Goal: Task Accomplishment & Management: Complete application form

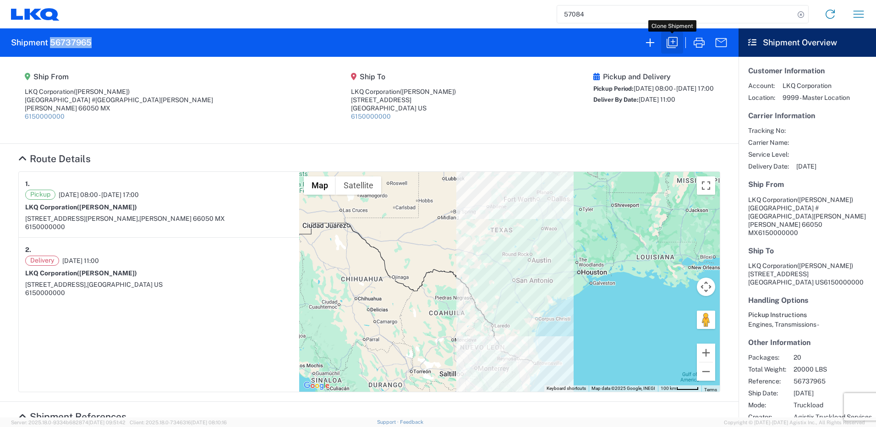
click at [672, 46] on icon "button" at bounding box center [672, 42] width 11 height 11
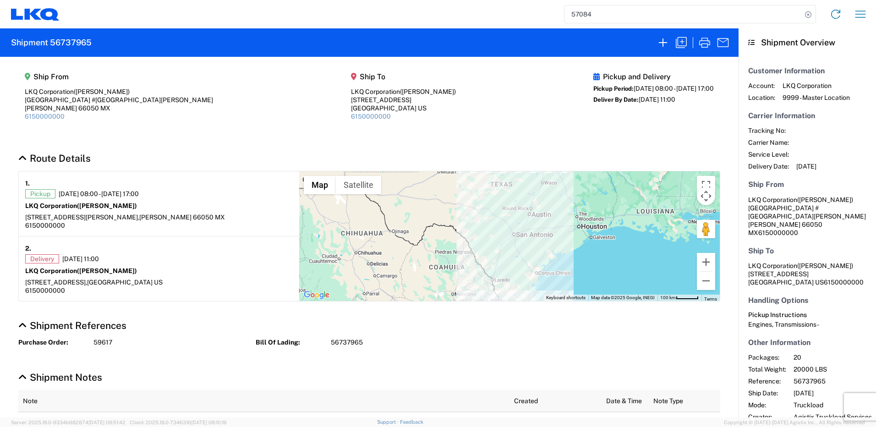
select select "FULL"
select select "US"
select select "LBS"
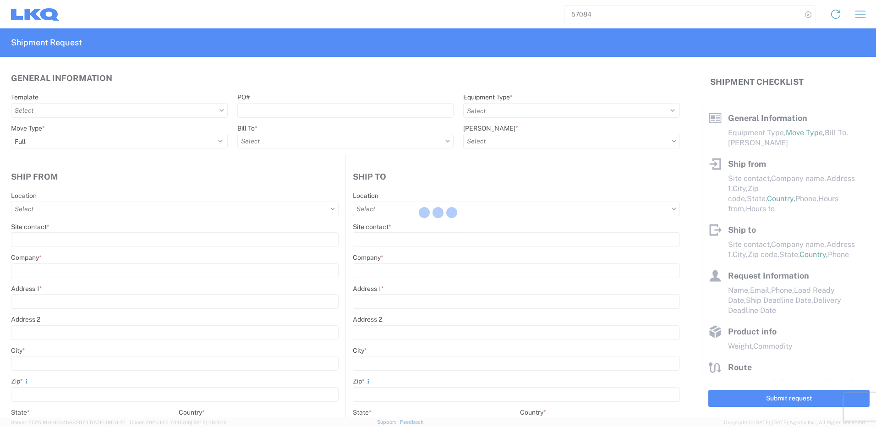
select select "STDV"
type input "[PERSON_NAME]"
type input "LKQ Corporation"
type input "[GEOGRAPHIC_DATA] #[GEOGRAPHIC_DATA][PERSON_NAME]"
type input "[PERSON_NAME]"
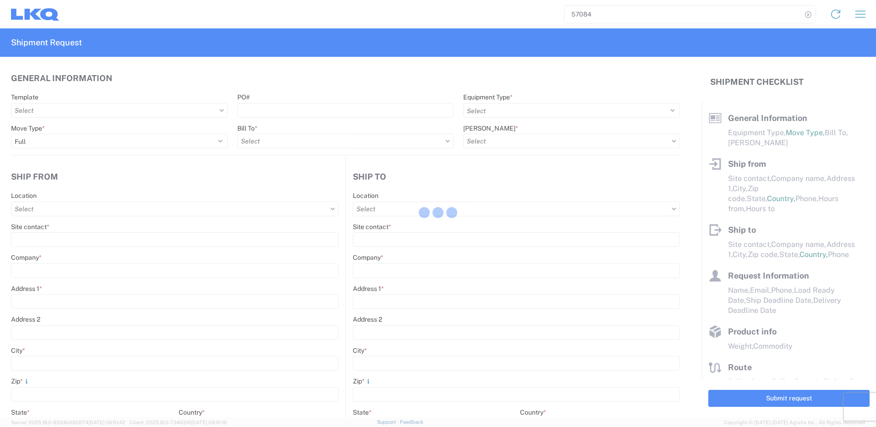
type input "66050"
type input "[PERSON_NAME]"
type input "LKQ Corporation"
type input "[STREET_ADDRESS]"
type input "[GEOGRAPHIC_DATA]"
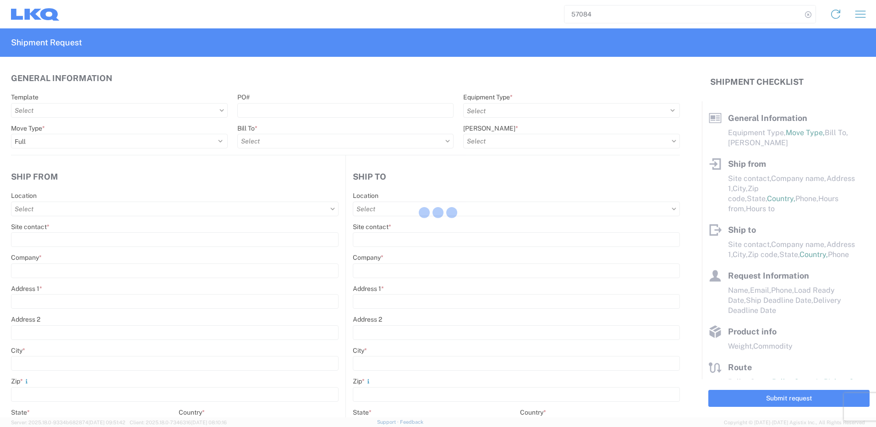
type input "75050"
type input "[PERSON_NAME]"
type input "[EMAIL_ADDRESS][DOMAIN_NAME]"
type input "82218326"
type input "[DATE]"
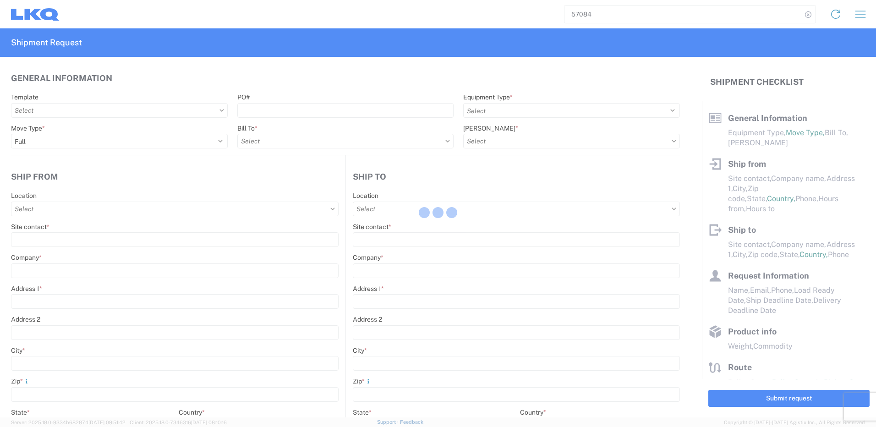
type input "[DATE]"
type textarea "SWIFT/TRANSMEX"
type input "20000"
type input "Engines, Transmissions"
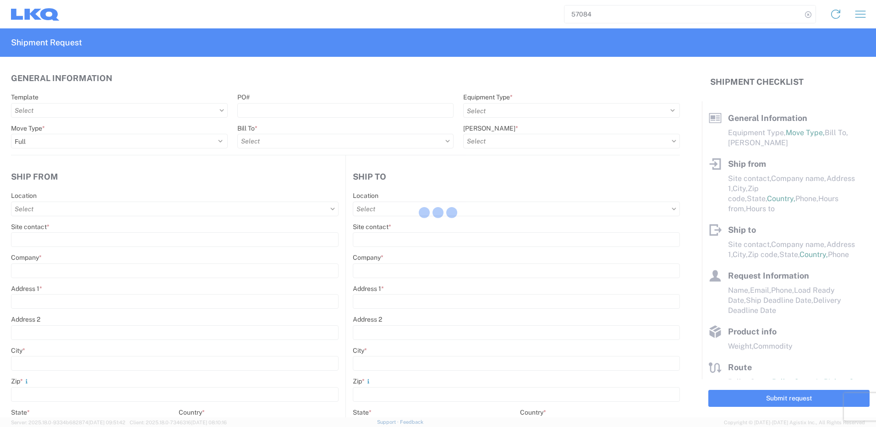
type input "20"
type input "1"
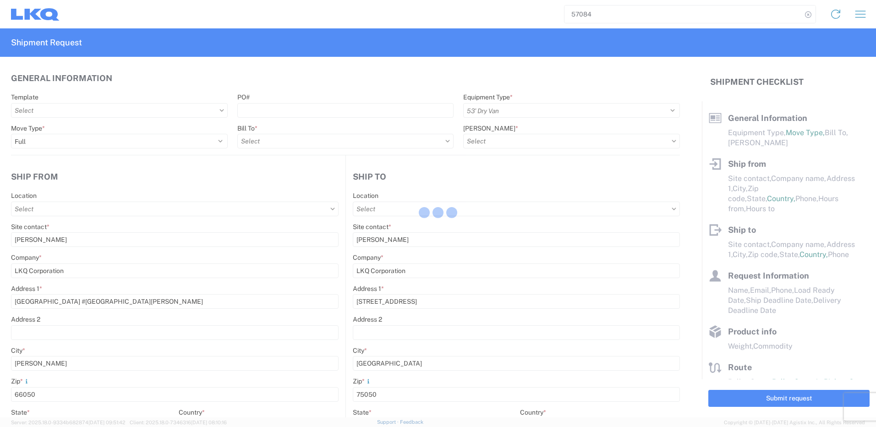
select select "MX"
select select "US"
type input "1882 - North American ATK Corporation"
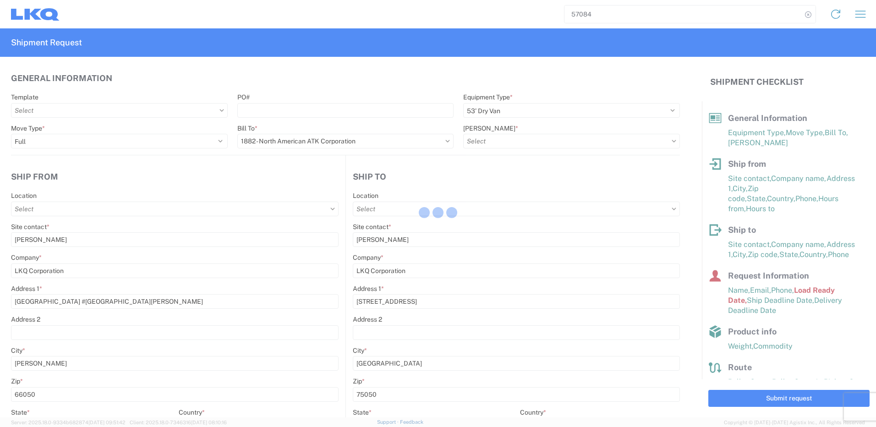
type input "1883 - Vege de Mexico S.A. de C.V"
type input "1882-3300-50180-0000 - 1882 Freight In - Parts, 1882-3300-50180-0000 - 1882 Fre…"
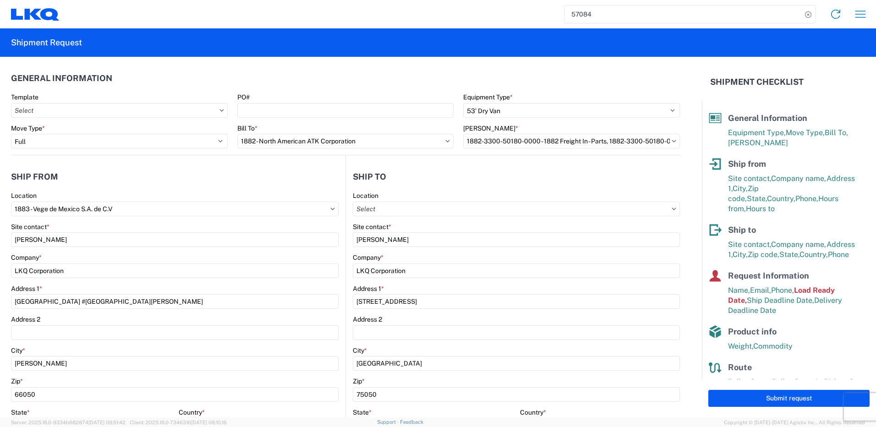
type input "1882 - North American ATK Corporation"
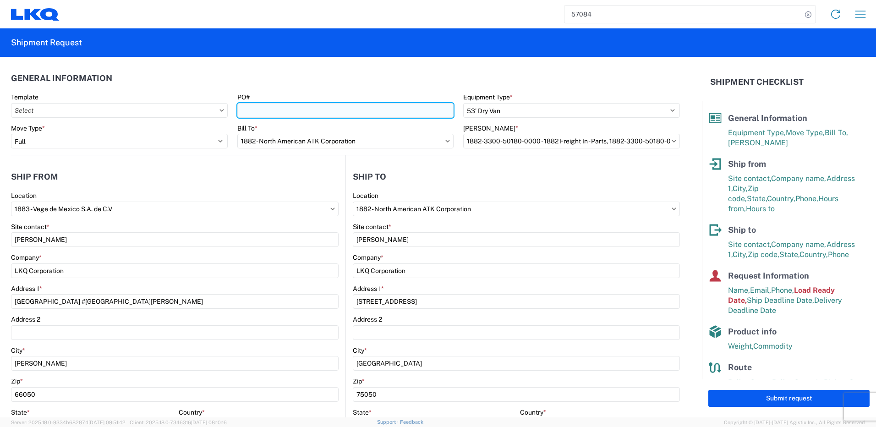
click at [361, 114] on input "PO#" at bounding box center [345, 110] width 217 height 15
paste input "59625"
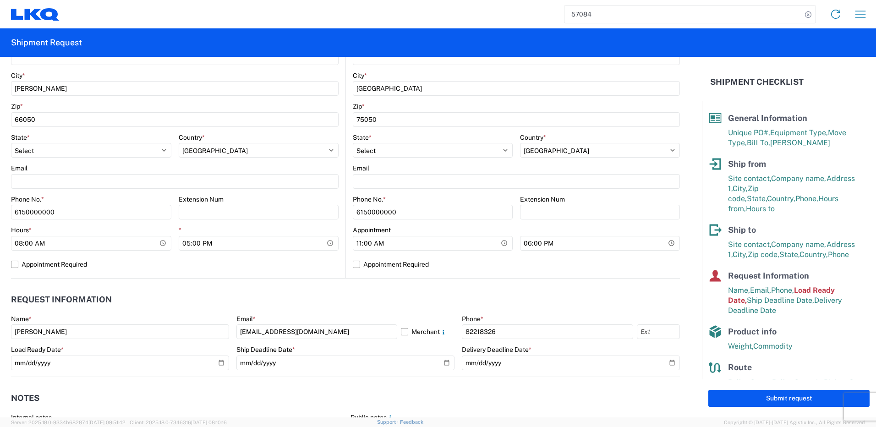
scroll to position [412, 0]
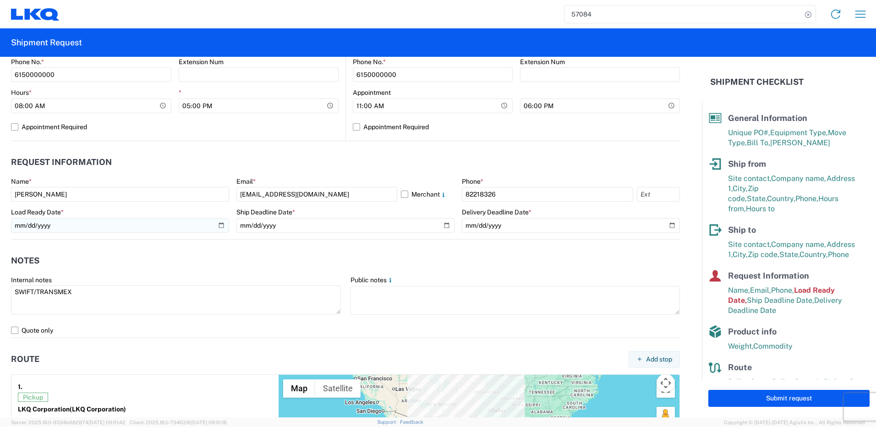
type input "59625"
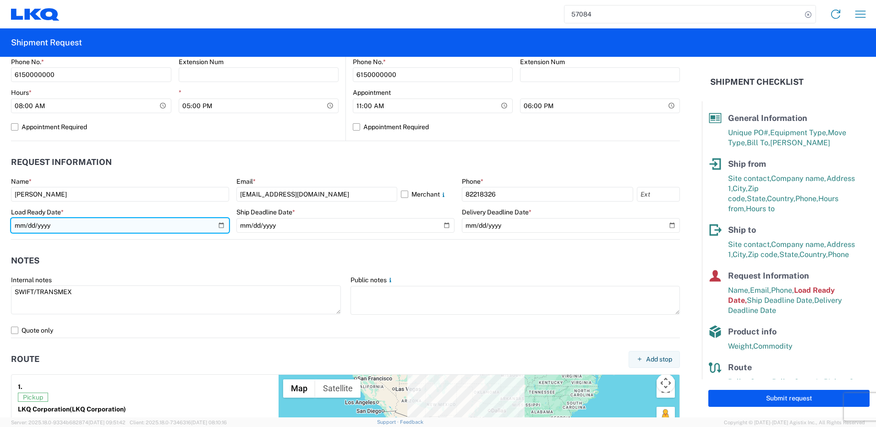
click at [216, 223] on input "[DATE]" at bounding box center [120, 225] width 218 height 15
type input "[DATE]"
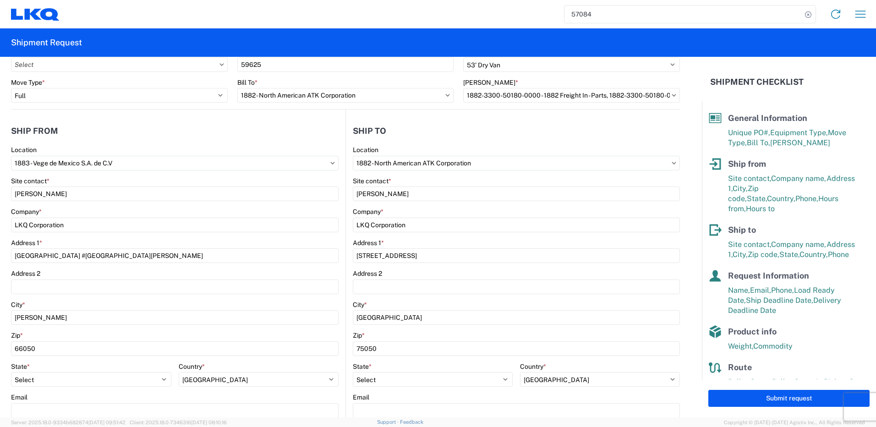
scroll to position [0, 0]
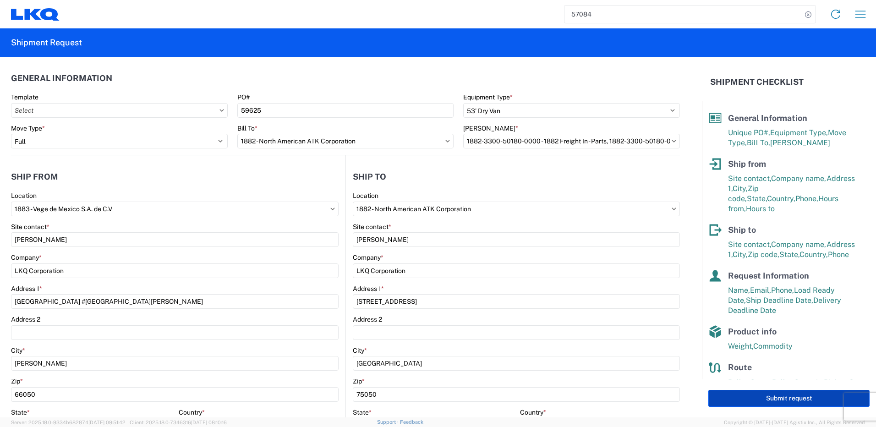
click at [749, 392] on button "Submit request" at bounding box center [788, 398] width 161 height 17
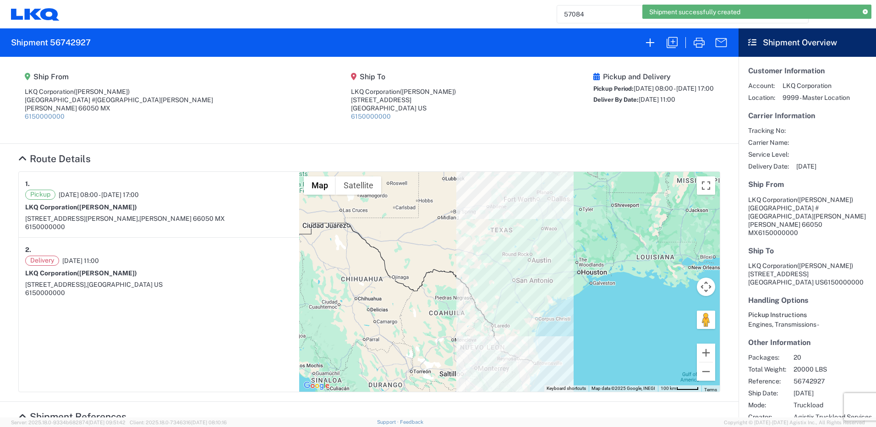
click at [84, 44] on h2 "Shipment 56742927" at bounding box center [51, 42] width 80 height 11
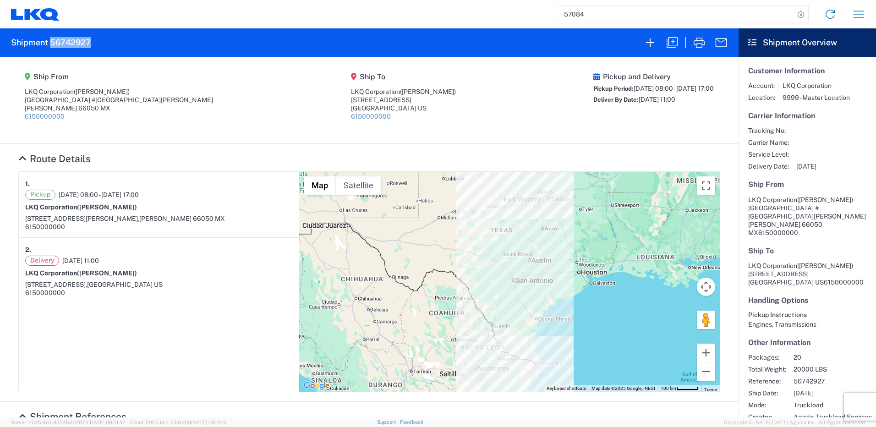
click at [84, 44] on h2 "Shipment 56742927" at bounding box center [51, 42] width 80 height 11
copy h2 "56742927"
